Goal: Navigation & Orientation: Find specific page/section

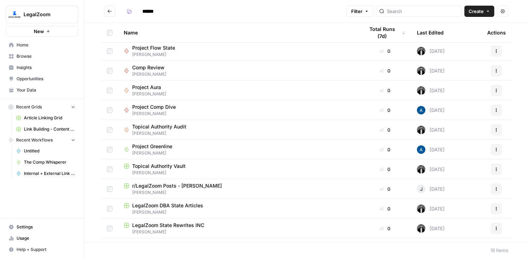
scroll to position [155, 0]
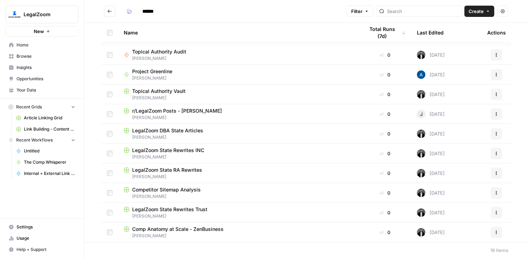
click at [30, 52] on link "Browse" at bounding box center [42, 56] width 73 height 11
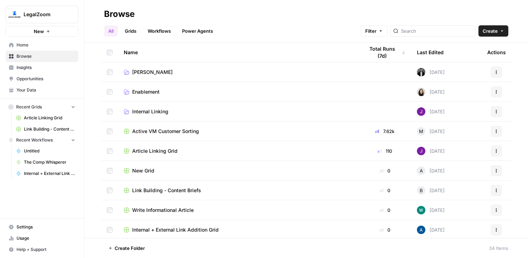
click at [335, 66] on td "Connor" at bounding box center [238, 71] width 240 height 19
click at [337, 69] on link "Connor" at bounding box center [238, 72] width 229 height 7
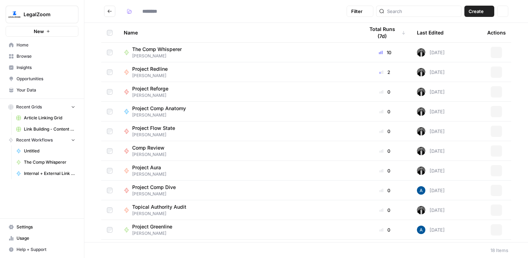
type input "******"
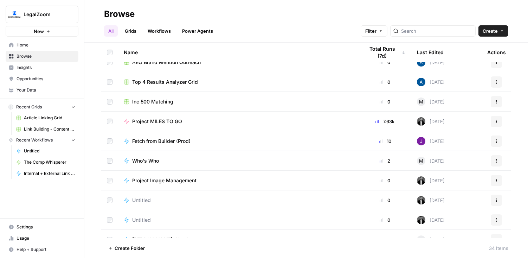
scroll to position [188, 0]
click at [35, 150] on span "Untitled" at bounding box center [49, 151] width 51 height 6
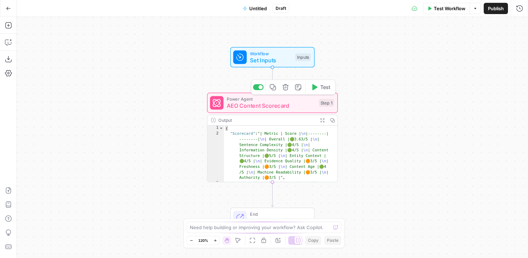
click at [270, 107] on span "AEO Content Scorecard" at bounding box center [271, 106] width 89 height 8
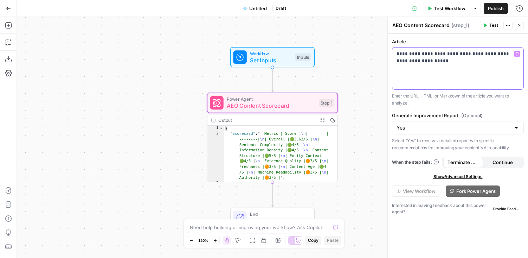
click at [430, 62] on p "**********" at bounding box center [458, 57] width 123 height 14
click at [428, 102] on p "Enter the URL, HTML, or Markdown of the article you want to analyze." at bounding box center [458, 99] width 132 height 14
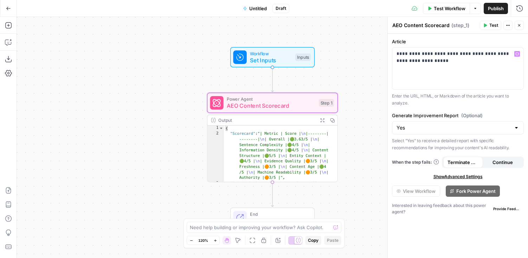
click at [429, 115] on label "Generate Improvement Report (Optional)" at bounding box center [458, 115] width 132 height 7
click at [429, 124] on input "Yes" at bounding box center [454, 127] width 114 height 7
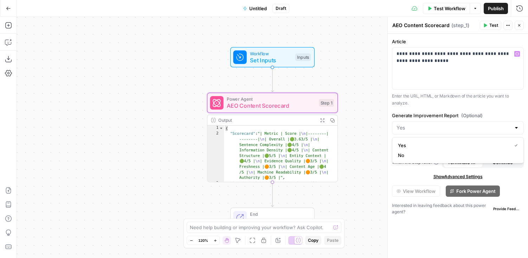
type input "Yes"
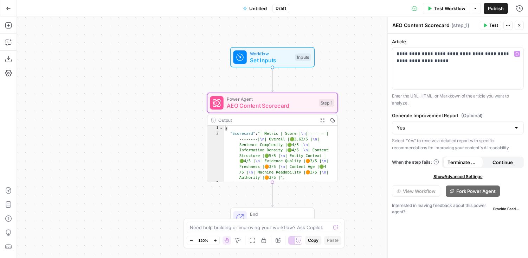
click at [429, 115] on label "Generate Improvement Report (Optional)" at bounding box center [458, 115] width 132 height 7
click at [429, 124] on input "Yes" at bounding box center [454, 127] width 114 height 7
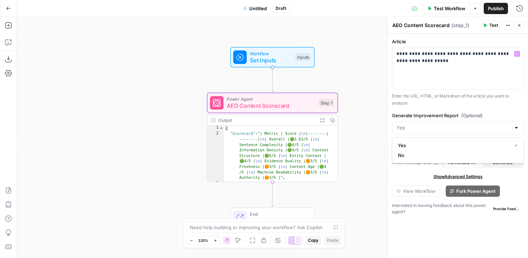
type input "Yes"
click at [429, 115] on label "Generate Improvement Report (Optional)" at bounding box center [458, 115] width 132 height 7
click at [429, 124] on input "Yes" at bounding box center [454, 127] width 114 height 7
type input "Yes"
click at [421, 103] on p "Enter the URL, HTML, or Markdown of the article you want to analyze." at bounding box center [458, 99] width 132 height 14
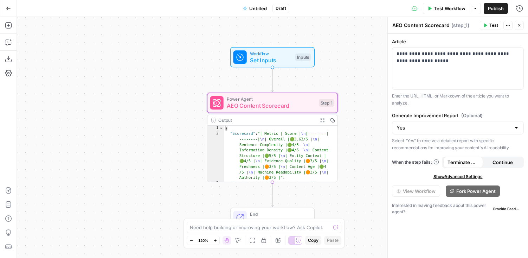
click at [508, 27] on icon "button" at bounding box center [508, 25] width 4 height 4
click at [520, 38] on label "Article" at bounding box center [458, 41] width 132 height 7
click at [476, 175] on span "Show Advanced Settings" at bounding box center [457, 176] width 49 height 6
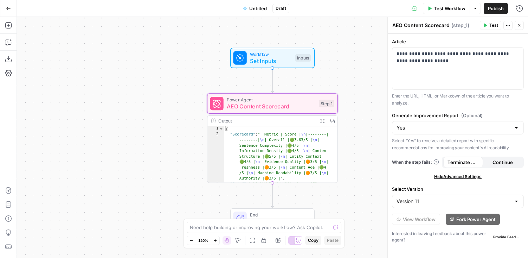
click at [8, 7] on icon "button" at bounding box center [8, 8] width 5 height 5
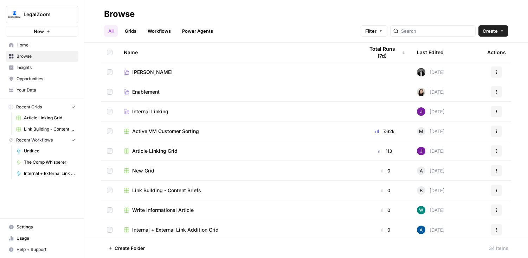
click at [202, 33] on link "Power Agents" at bounding box center [197, 30] width 39 height 11
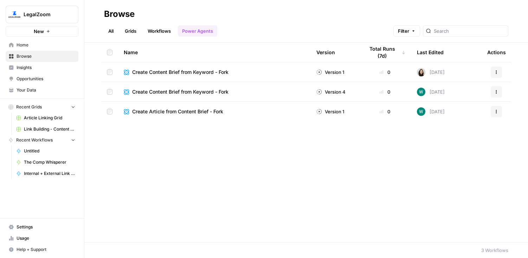
click at [63, 13] on span "LegalZoom" at bounding box center [45, 14] width 43 height 7
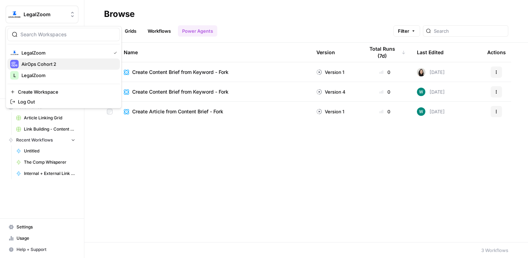
click at [53, 63] on span "AirOps Cohort 2" at bounding box center [67, 63] width 93 height 7
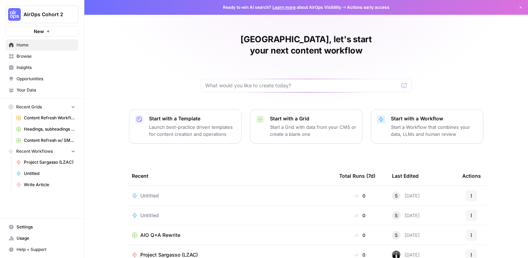
click at [34, 56] on span "Browse" at bounding box center [46, 56] width 59 height 6
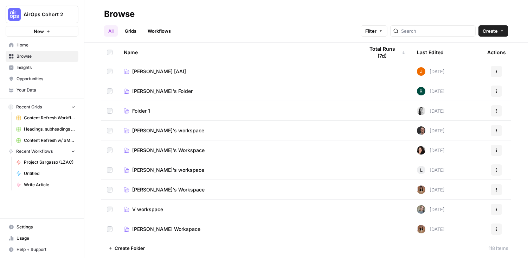
scroll to position [1, 0]
click at [158, 31] on link "Workflows" at bounding box center [159, 30] width 32 height 11
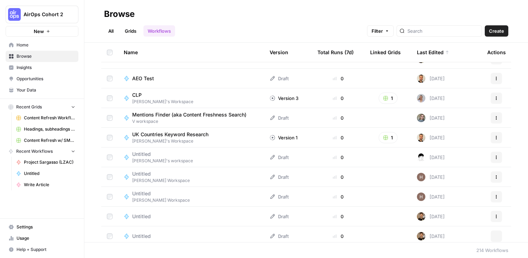
scroll to position [1744, 0]
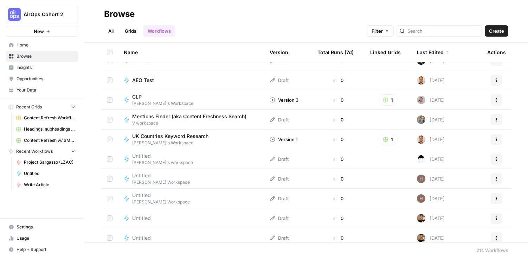
click at [129, 32] on link "Grids" at bounding box center [131, 30] width 20 height 11
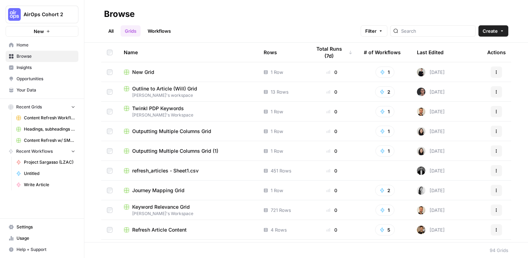
click at [109, 29] on link "All" at bounding box center [111, 30] width 14 height 11
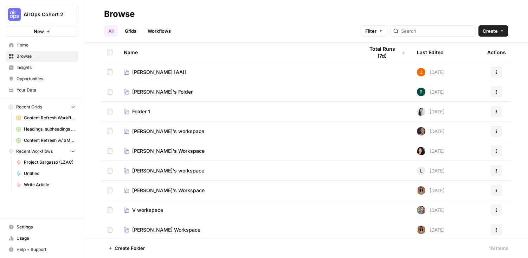
click at [30, 45] on span "Home" at bounding box center [46, 45] width 59 height 6
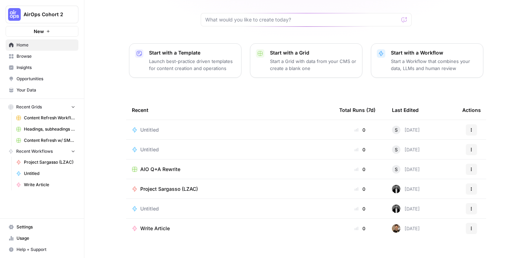
scroll to position [65, 0]
click at [166, 121] on td "Untitled" at bounding box center [229, 130] width 207 height 19
click at [151, 127] on span "Untitled" at bounding box center [149, 130] width 19 height 7
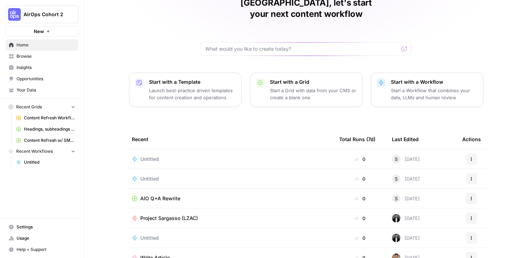
scroll to position [66, 0]
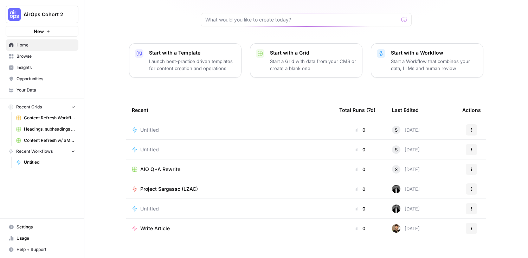
click at [162, 185] on span "Project Sargasso (LZAC)" at bounding box center [169, 188] width 58 height 7
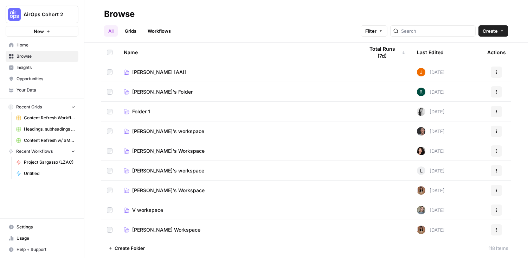
click at [50, 14] on span "AirOps Cohort 2" at bounding box center [45, 14] width 43 height 7
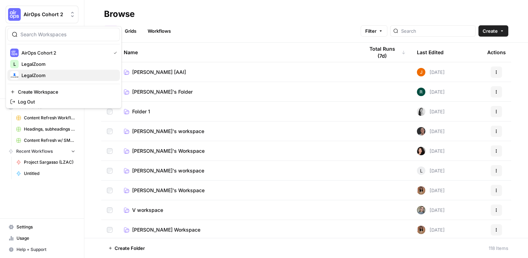
click at [61, 77] on span "LegalZoom" at bounding box center [67, 75] width 93 height 7
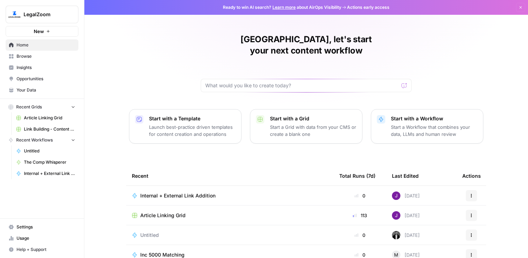
click at [152, 231] on span "Untitled" at bounding box center [149, 234] width 19 height 7
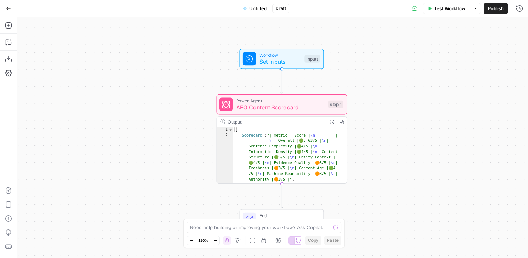
type textarea "**********"
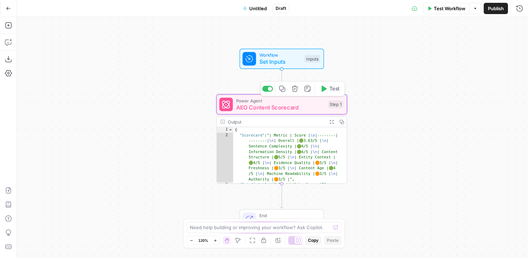
click at [273, 111] on span "AEO Content Scorecard" at bounding box center [280, 107] width 89 height 8
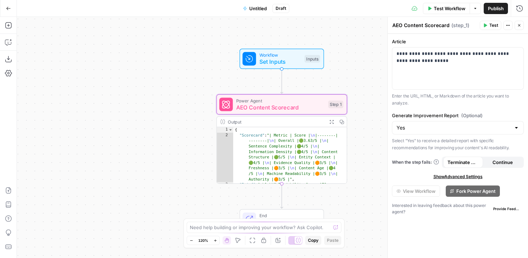
click at [227, 104] on icon at bounding box center [226, 104] width 8 height 8
click at [228, 103] on icon at bounding box center [226, 105] width 8 height 8
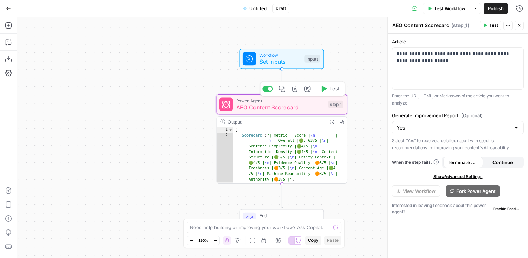
click at [228, 103] on icon at bounding box center [226, 105] width 8 height 8
click at [8, 5] on button "Go Back" at bounding box center [8, 8] width 13 height 13
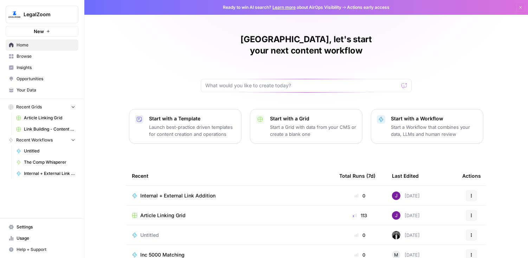
click at [34, 89] on span "Your Data" at bounding box center [46, 90] width 59 height 6
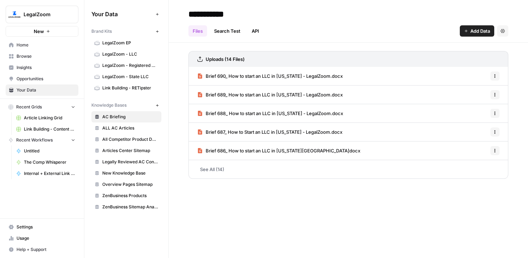
click at [157, 105] on icon "button" at bounding box center [157, 105] width 4 height 4
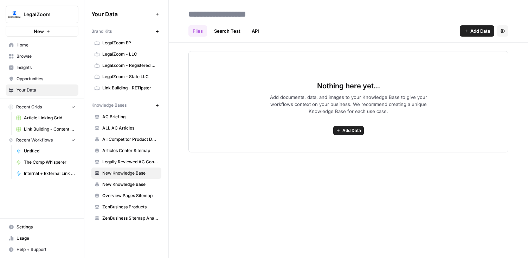
click at [256, 32] on link "API" at bounding box center [255, 30] width 16 height 11
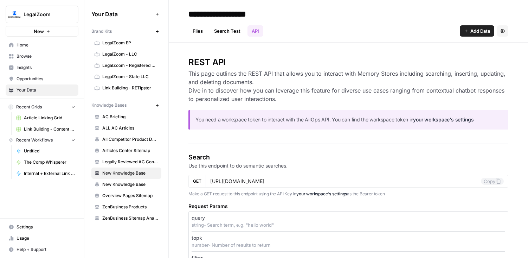
click at [228, 30] on link "Search Test" at bounding box center [227, 30] width 35 height 11
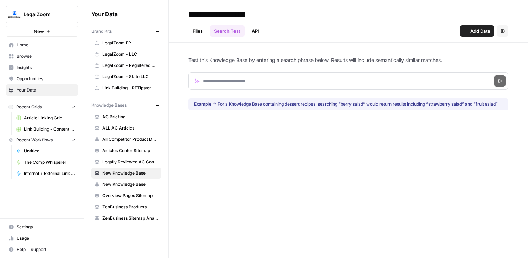
click at [195, 27] on link "Files" at bounding box center [197, 30] width 19 height 11
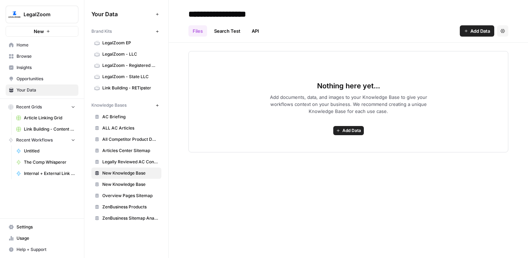
click at [235, 36] on link "Search Test" at bounding box center [227, 30] width 35 height 11
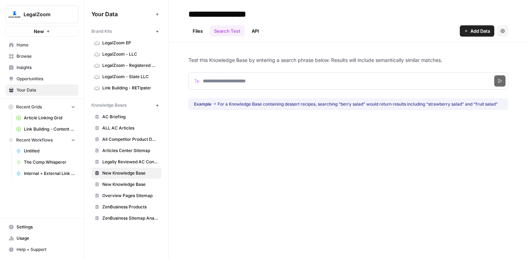
click at [202, 28] on link "Files" at bounding box center [197, 30] width 19 height 11
